Goal: Task Accomplishment & Management: Use online tool/utility

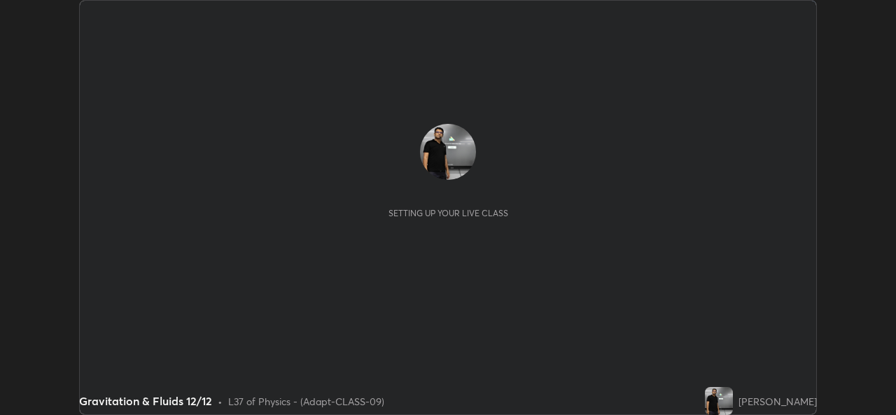
scroll to position [415, 895]
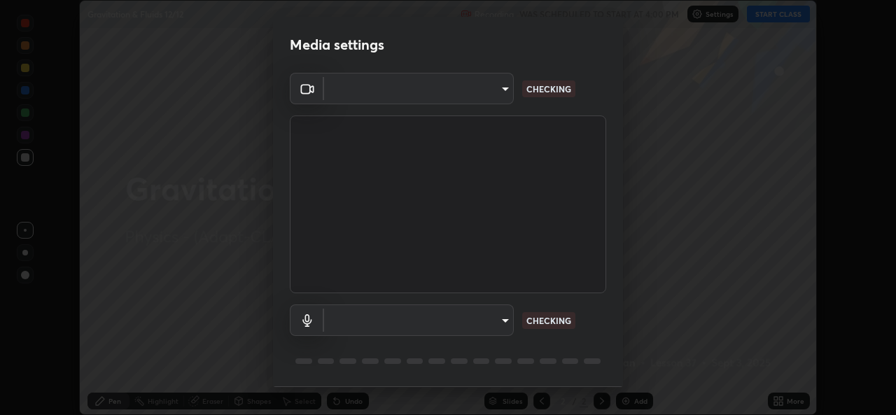
type input "162a4bef6d5de59660943d10e2777e2613c591b7fe343c7323db06c6e3c7e835"
click at [482, 327] on body "Erase all Gravitation & Fluids 12/12 Recording WAS SCHEDULED TO START AT 4:00 P…" at bounding box center [448, 207] width 896 height 415
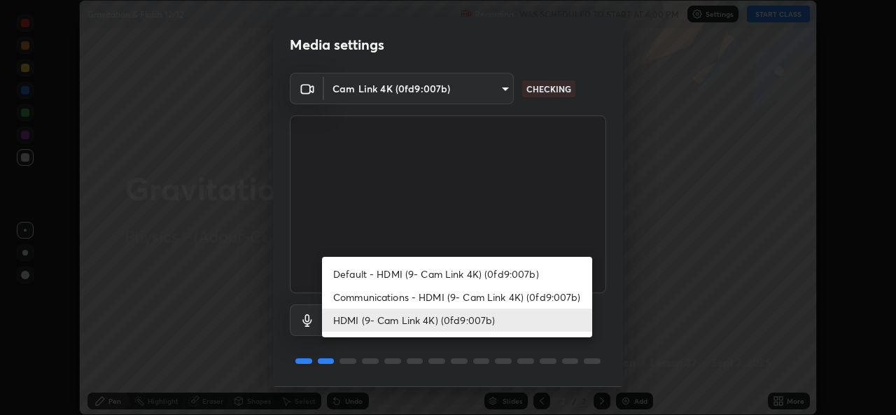
click at [460, 298] on li "Communications - HDMI (9- Cam Link 4K) (0fd9:007b)" at bounding box center [457, 296] width 270 height 23
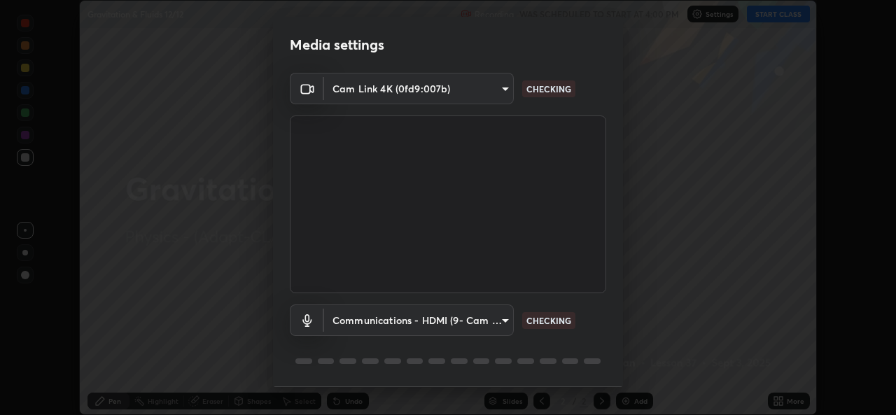
click at [445, 320] on li "HDMI (9- Cam Link 4K) (0fd9:007b)" at bounding box center [423, 319] width 202 height 13
type input "1d4febaa8ec43250a5abd803b4b9017d31c20cfa2482e27e93703920a67056a4"
click at [422, 320] on body "Erase all Gravitation & Fluids 12/12 Recording WAS SCHEDULED TO START AT 4:00 P…" at bounding box center [448, 207] width 896 height 415
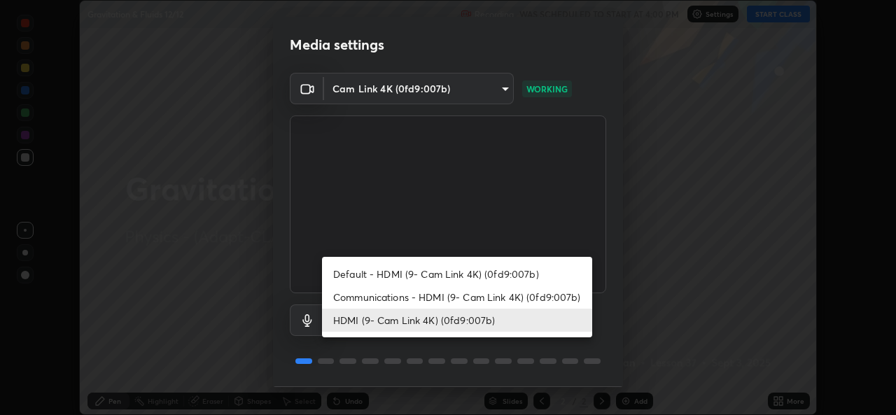
click at [493, 323] on li "HDMI (9- Cam Link 4K) (0fd9:007b)" at bounding box center [457, 320] width 270 height 23
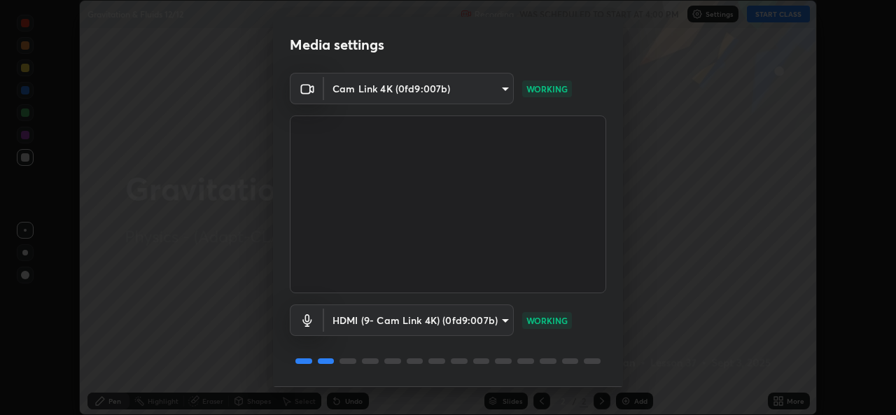
scroll to position [44, 0]
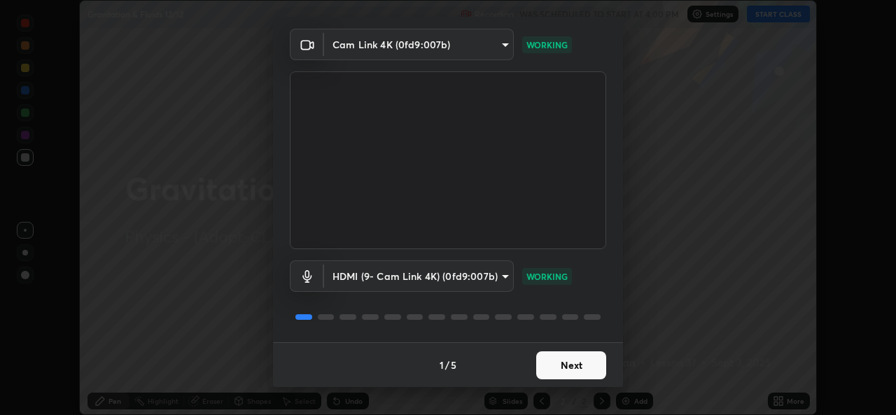
click at [576, 368] on button "Next" at bounding box center [571, 365] width 70 height 28
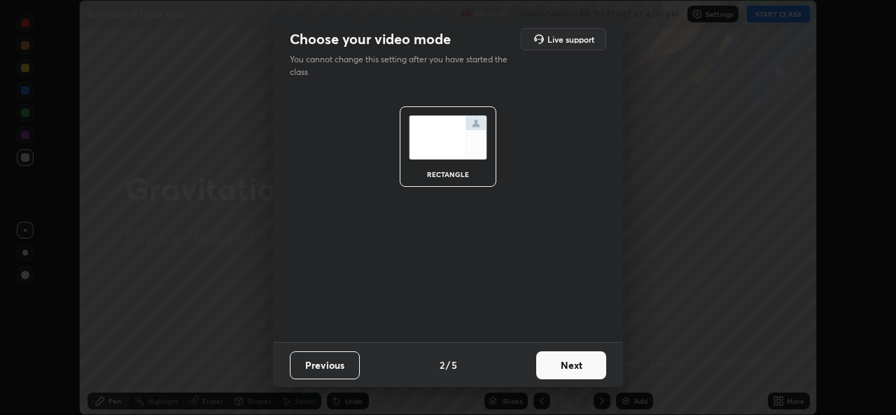
click at [576, 368] on button "Next" at bounding box center [571, 365] width 70 height 28
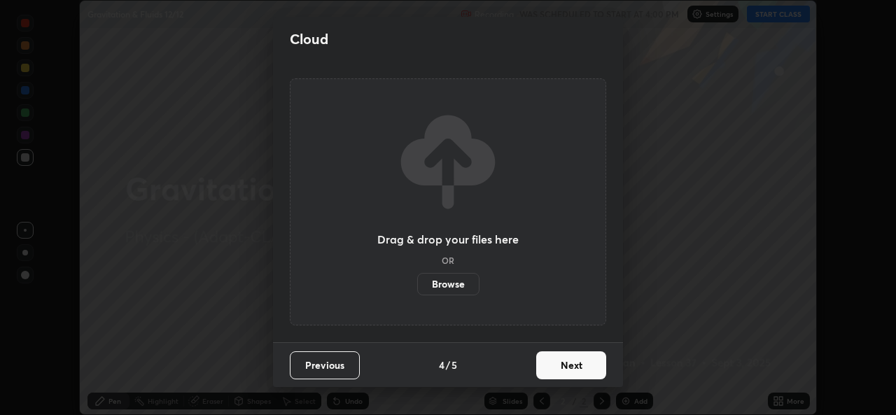
click at [574, 367] on button "Next" at bounding box center [571, 365] width 70 height 28
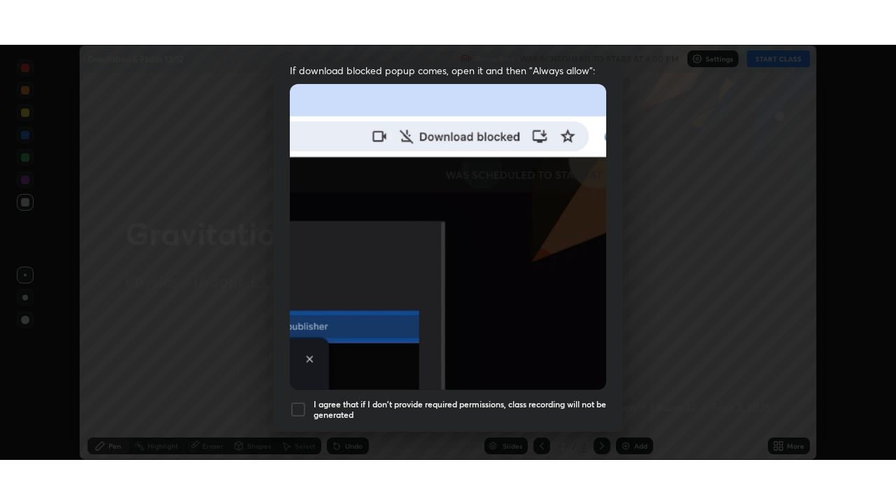
scroll to position [330, 0]
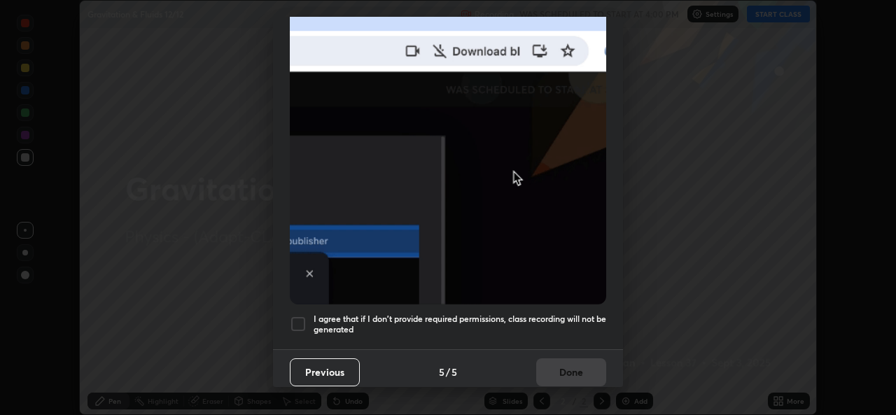
click at [294, 316] on div at bounding box center [298, 324] width 17 height 17
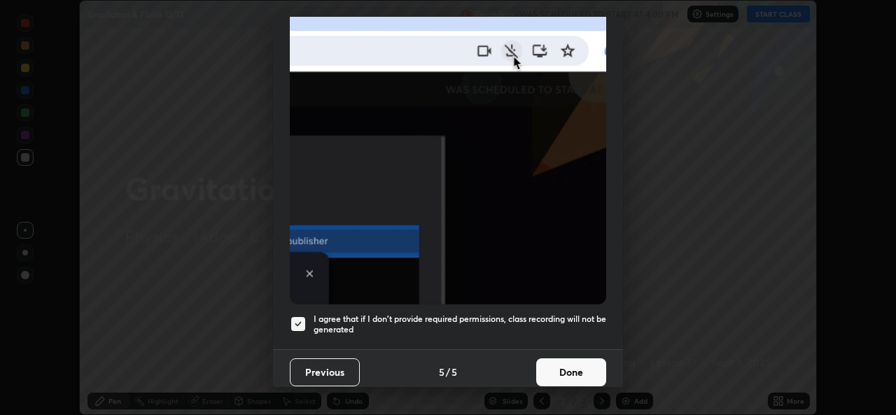
click at [553, 358] on button "Done" at bounding box center [571, 372] width 70 height 28
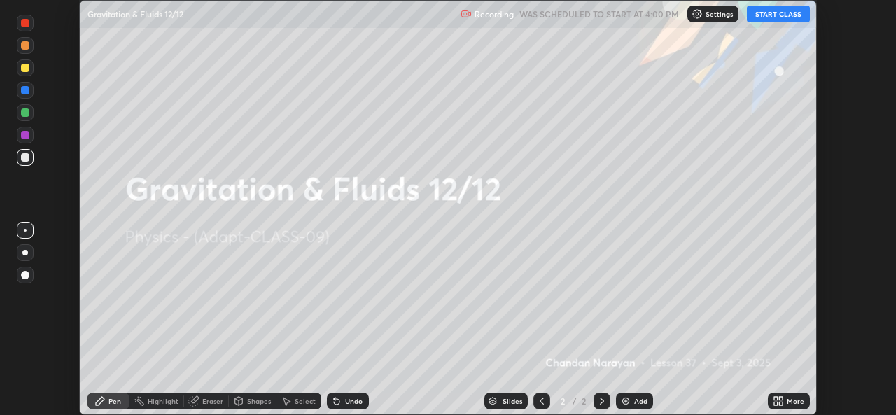
click at [775, 403] on icon at bounding box center [775, 403] width 3 height 3
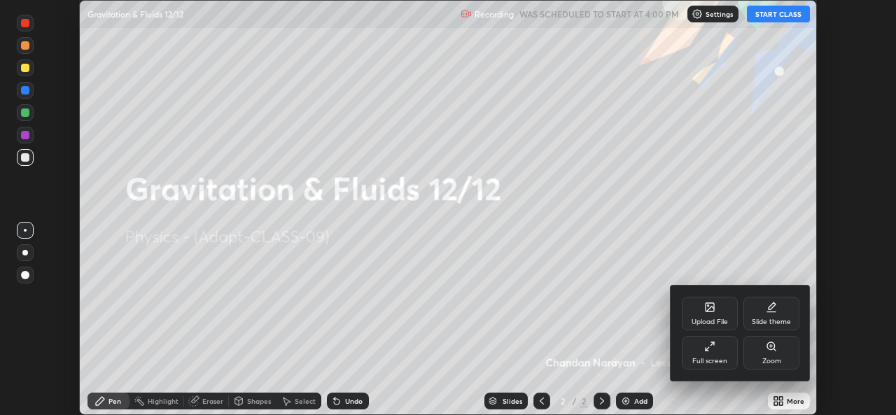
click at [710, 354] on div "Full screen" at bounding box center [710, 353] width 56 height 34
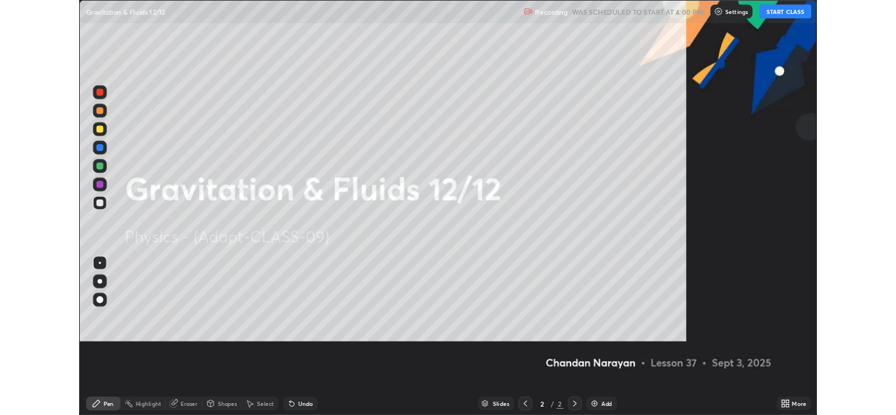
scroll to position [504, 896]
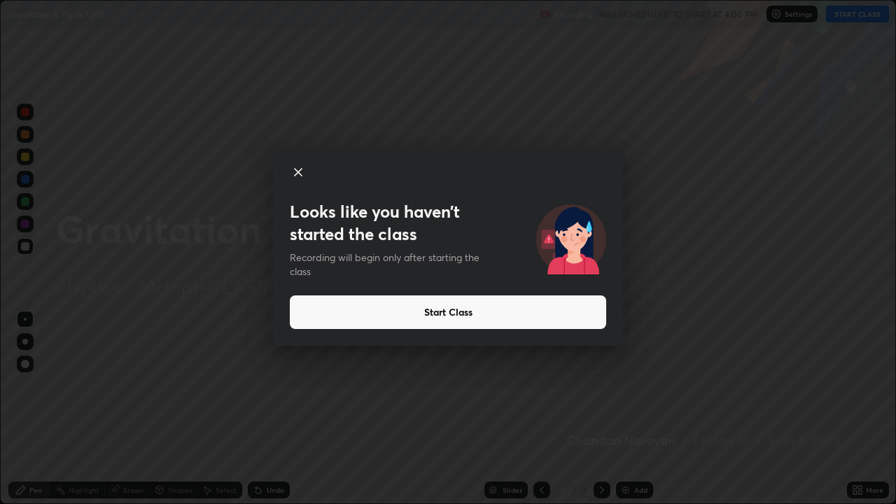
click at [567, 313] on button "Start Class" at bounding box center [448, 312] width 316 height 34
click at [895, 414] on div "Looks like you haven’t started the class Recording will begin only after starti…" at bounding box center [448, 252] width 896 height 504
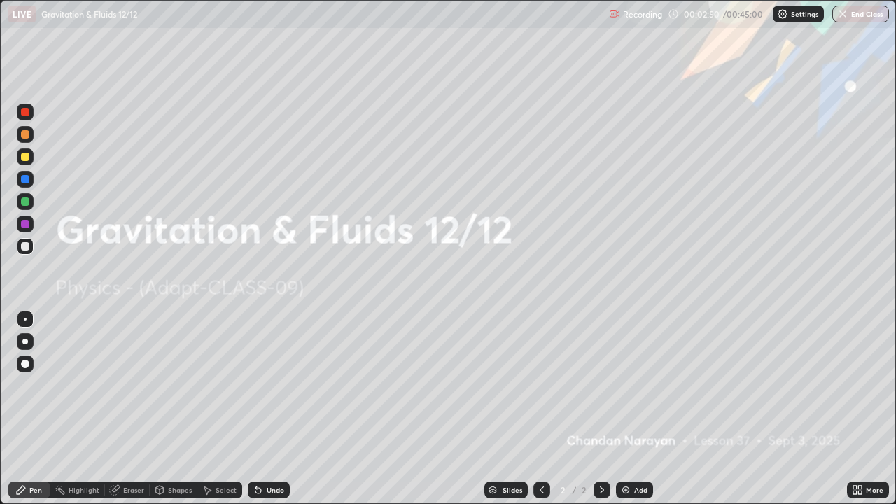
click at [626, 414] on img at bounding box center [625, 489] width 11 height 11
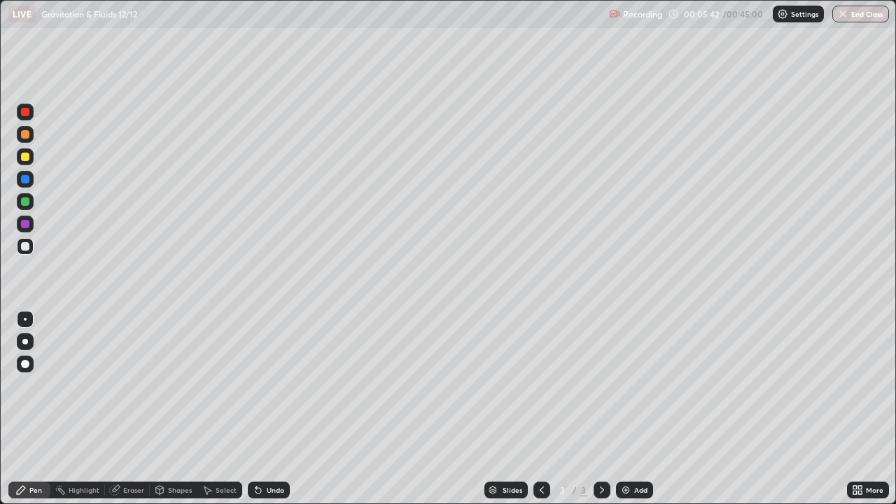
click at [28, 157] on div at bounding box center [25, 157] width 8 height 8
click at [27, 250] on div at bounding box center [25, 246] width 8 height 8
click at [25, 155] on div at bounding box center [25, 157] width 8 height 8
click at [30, 247] on div at bounding box center [25, 246] width 17 height 17
click at [262, 414] on div "Undo" at bounding box center [269, 489] width 42 height 17
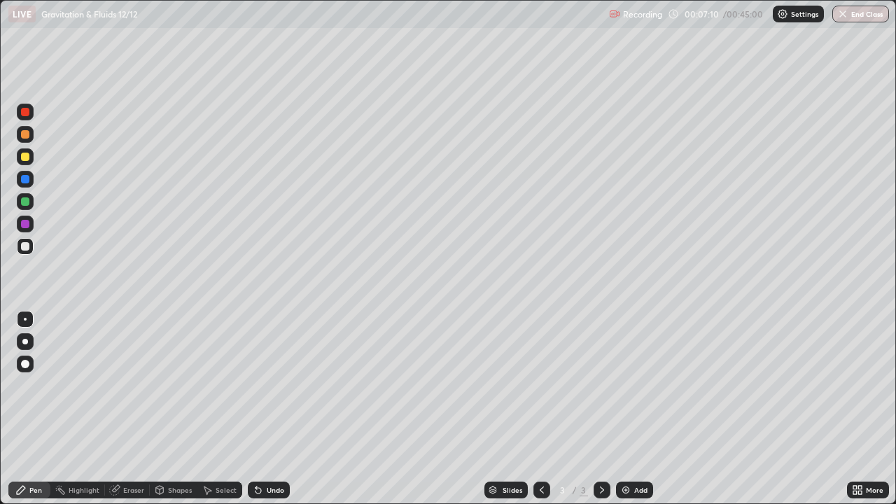
click at [262, 414] on div "Undo" at bounding box center [269, 489] width 42 height 17
click at [27, 158] on div at bounding box center [25, 157] width 8 height 8
click at [264, 414] on div "Undo" at bounding box center [269, 489] width 42 height 17
click at [274, 414] on div "Undo" at bounding box center [275, 489] width 17 height 7
click at [638, 414] on div "Add" at bounding box center [640, 489] width 13 height 7
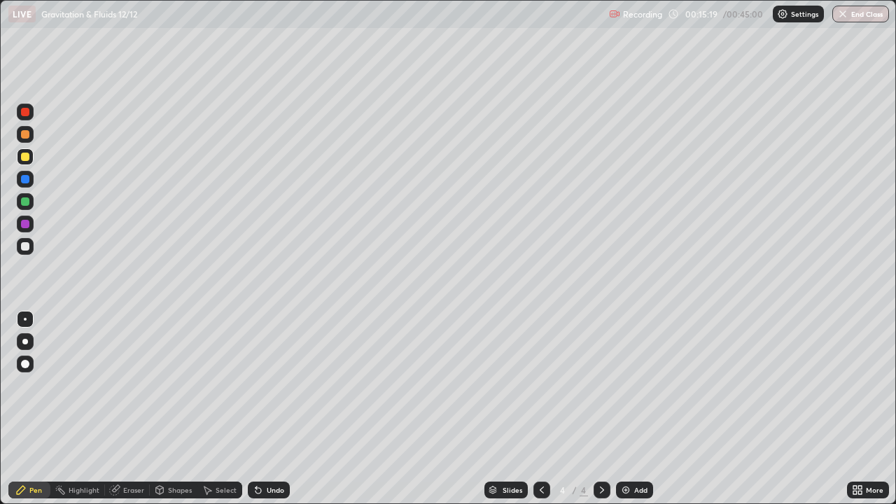
click at [265, 414] on div "Undo" at bounding box center [269, 489] width 42 height 17
click at [275, 414] on div "Undo" at bounding box center [275, 489] width 17 height 7
click at [272, 414] on div "Undo" at bounding box center [275, 489] width 17 height 7
click at [274, 414] on div "Undo" at bounding box center [275, 489] width 17 height 7
click at [267, 414] on div "Undo" at bounding box center [275, 489] width 17 height 7
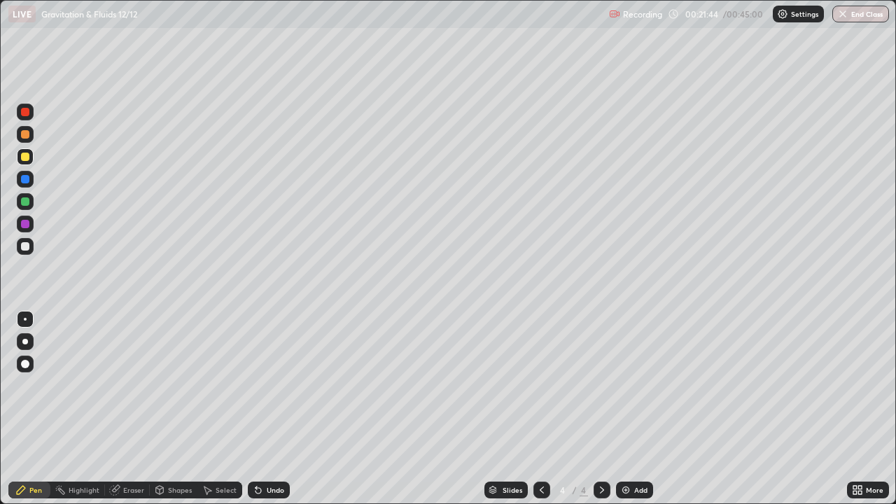
click at [28, 245] on div at bounding box center [25, 246] width 8 height 8
click at [640, 414] on div "Add" at bounding box center [640, 489] width 13 height 7
click at [26, 157] on div at bounding box center [25, 157] width 8 height 8
click at [637, 414] on div "Add" at bounding box center [640, 489] width 13 height 7
click at [22, 250] on div at bounding box center [25, 246] width 8 height 8
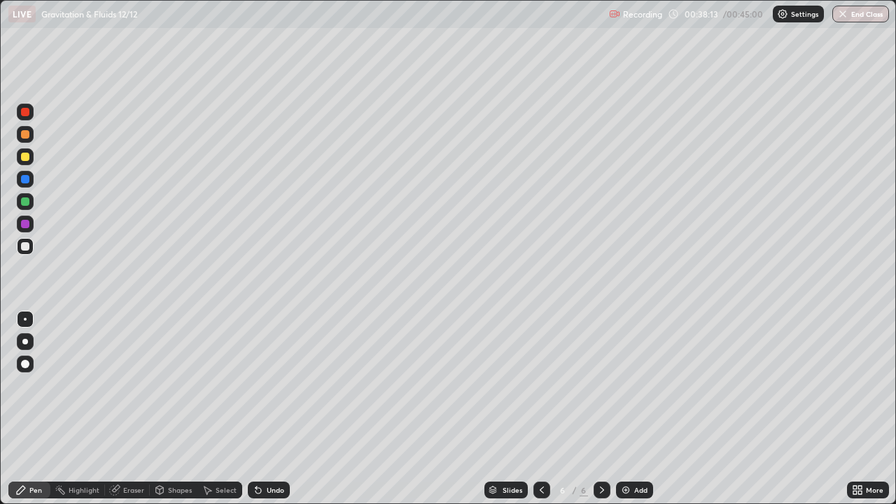
click at [24, 204] on div at bounding box center [25, 201] width 8 height 8
click at [22, 136] on div at bounding box center [25, 134] width 8 height 8
click at [25, 242] on div at bounding box center [25, 246] width 8 height 8
click at [25, 181] on div at bounding box center [25, 179] width 8 height 8
click at [860, 18] on button "End Class" at bounding box center [860, 14] width 55 height 17
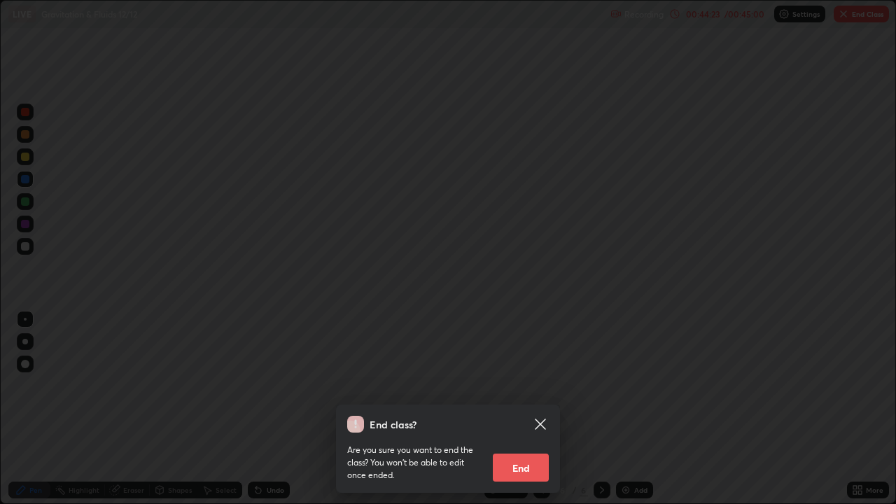
click at [527, 414] on button "End" at bounding box center [521, 467] width 56 height 28
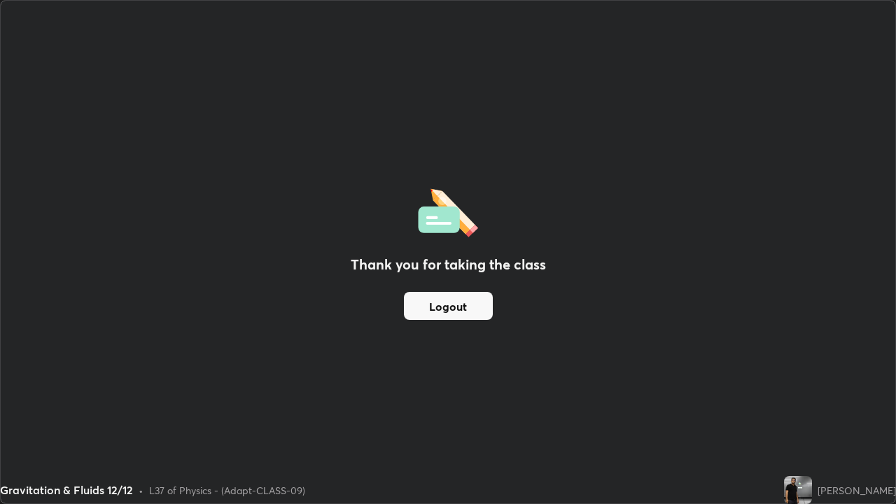
click at [441, 306] on button "Logout" at bounding box center [448, 306] width 89 height 28
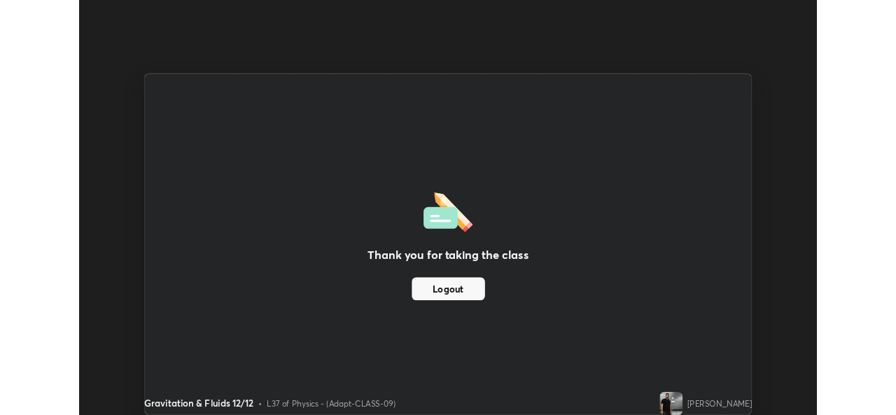
scroll to position [69559, 69078]
